Goal: Transaction & Acquisition: Purchase product/service

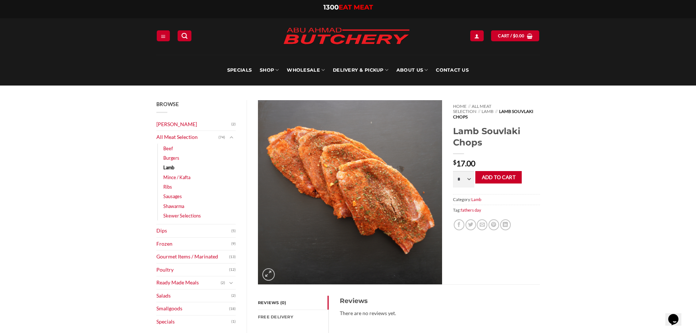
click at [367, 160] on img at bounding box center [350, 192] width 184 height 184
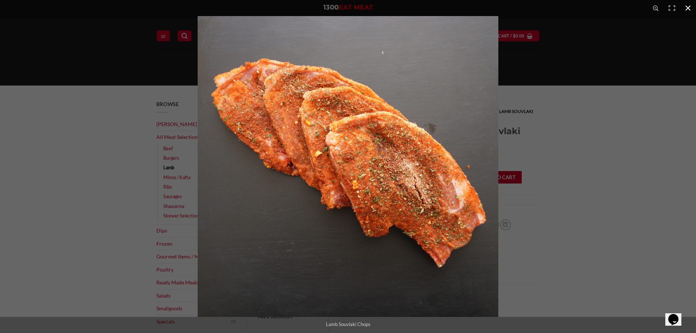
click at [688, 6] on button "Close (Esc)" at bounding box center [688, 8] width 16 height 16
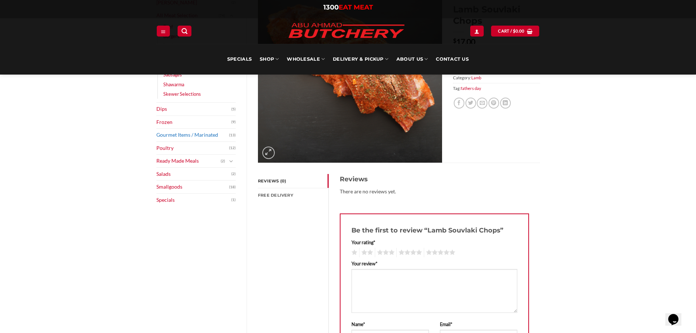
scroll to position [110, 0]
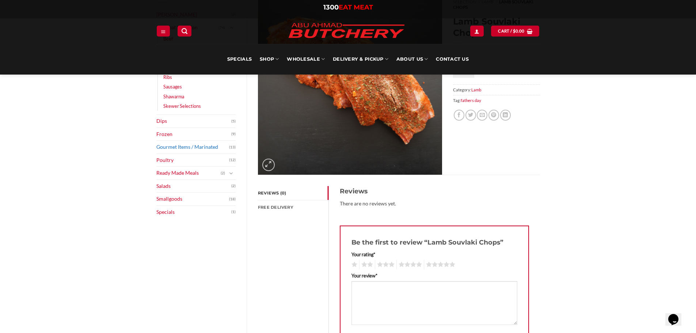
drag, startPoint x: 190, startPoint y: 148, endPoint x: 194, endPoint y: 149, distance: 3.9
click at [190, 148] on link "Gourmet Items / Marinated" at bounding box center [192, 147] width 73 height 13
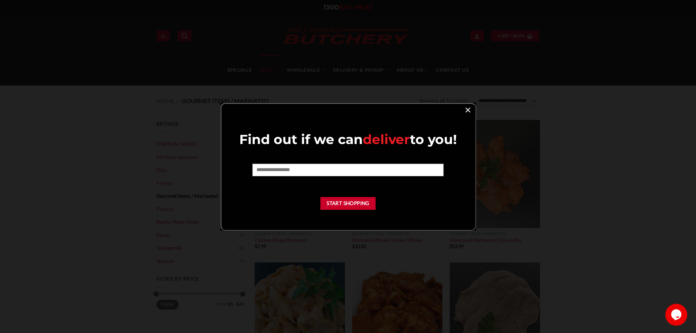
click at [467, 109] on link "×" at bounding box center [468, 110] width 11 height 10
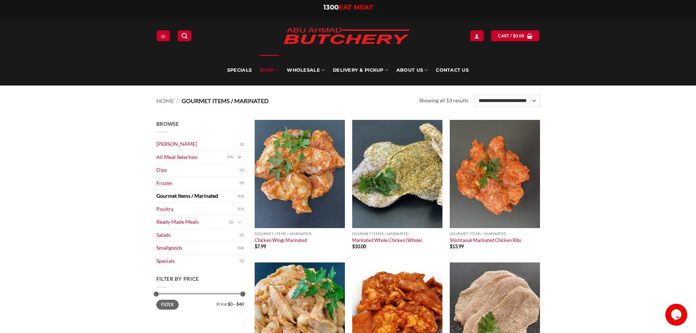
click at [235, 160] on button "Toggle" at bounding box center [239, 157] width 9 height 8
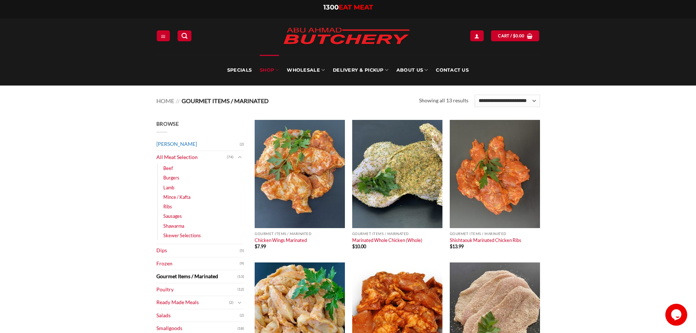
click at [191, 143] on link "[PERSON_NAME]" at bounding box center [197, 144] width 83 height 13
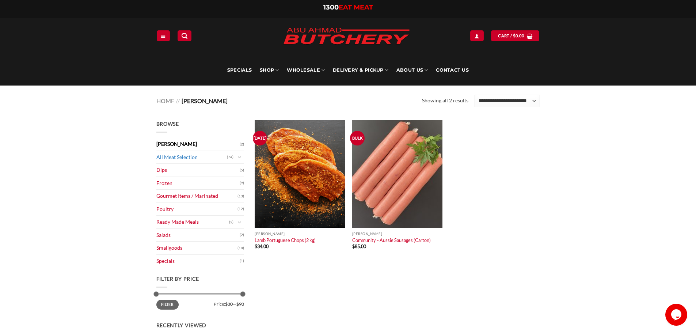
click at [183, 157] on link "All Meat Selection" at bounding box center [191, 157] width 71 height 13
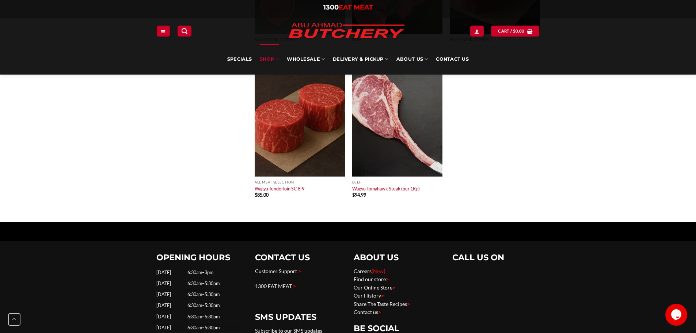
scroll to position [3508, 0]
